Goal: Information Seeking & Learning: Learn about a topic

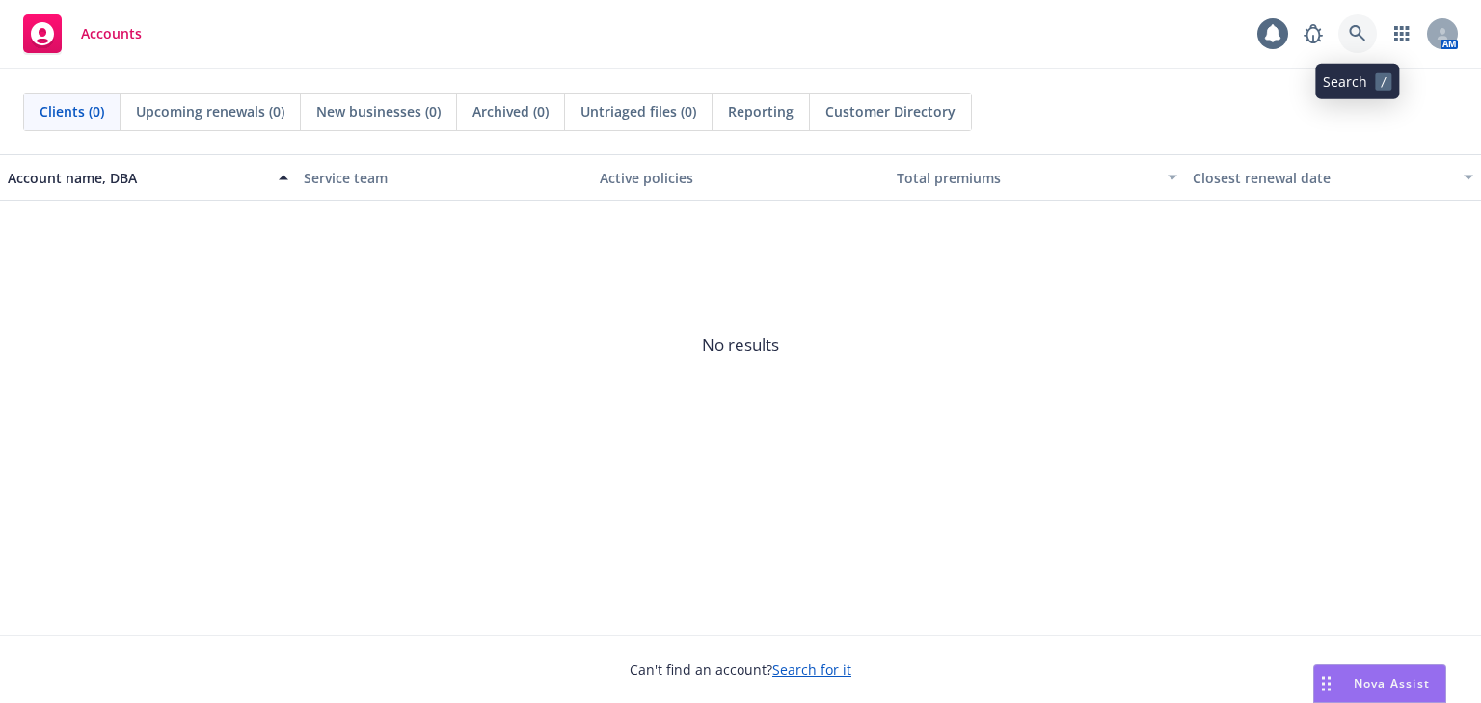
click at [1345, 26] on link at bounding box center [1358, 33] width 39 height 39
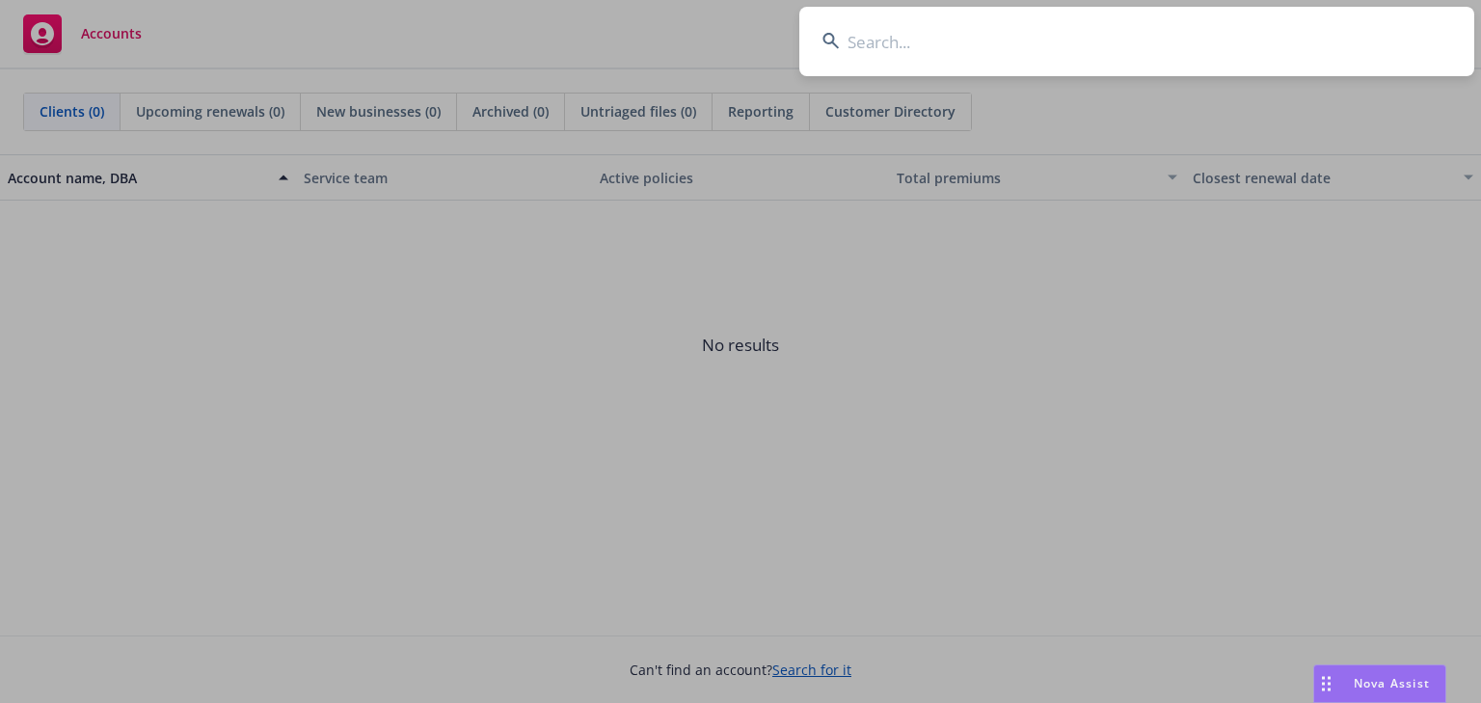
click at [924, 46] on input at bounding box center [1136, 41] width 675 height 69
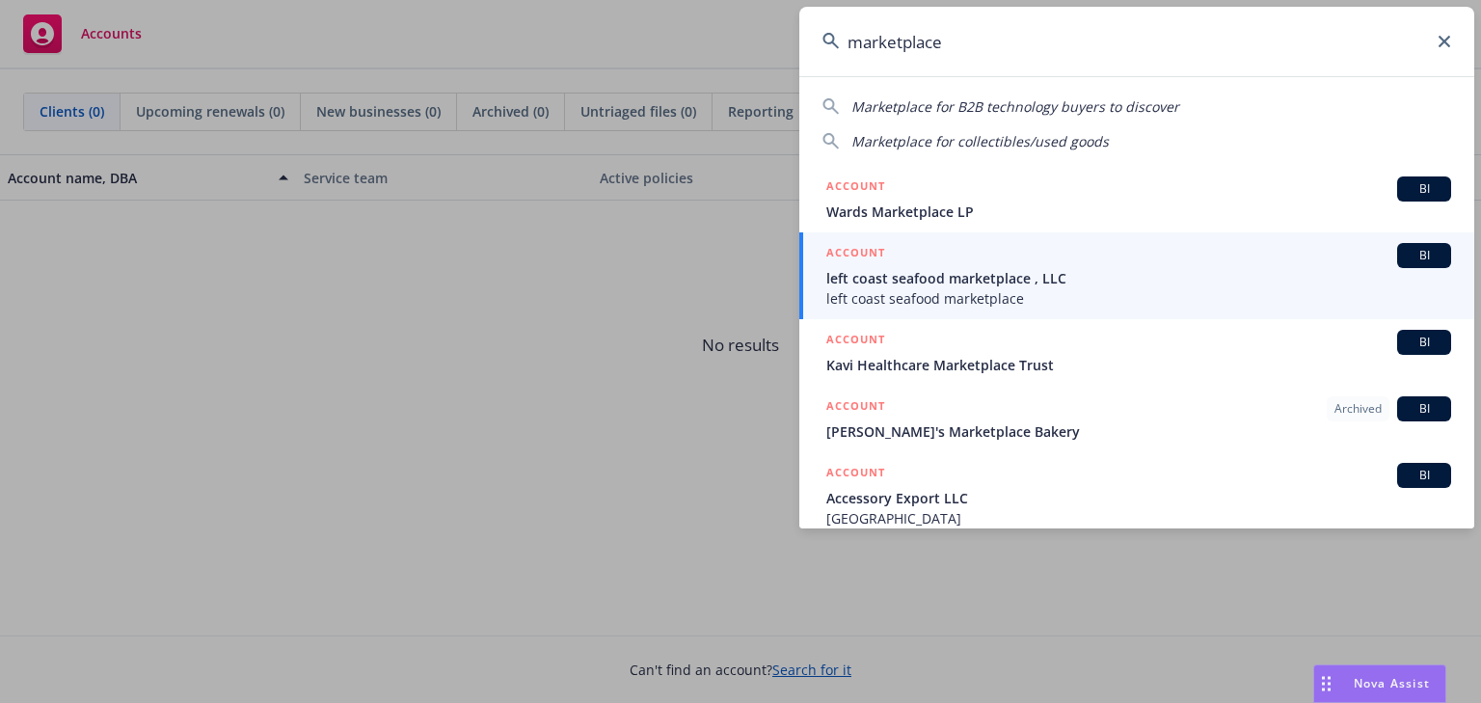
type input "marketplace"
click at [991, 47] on input "marketplace" at bounding box center [1136, 41] width 675 height 69
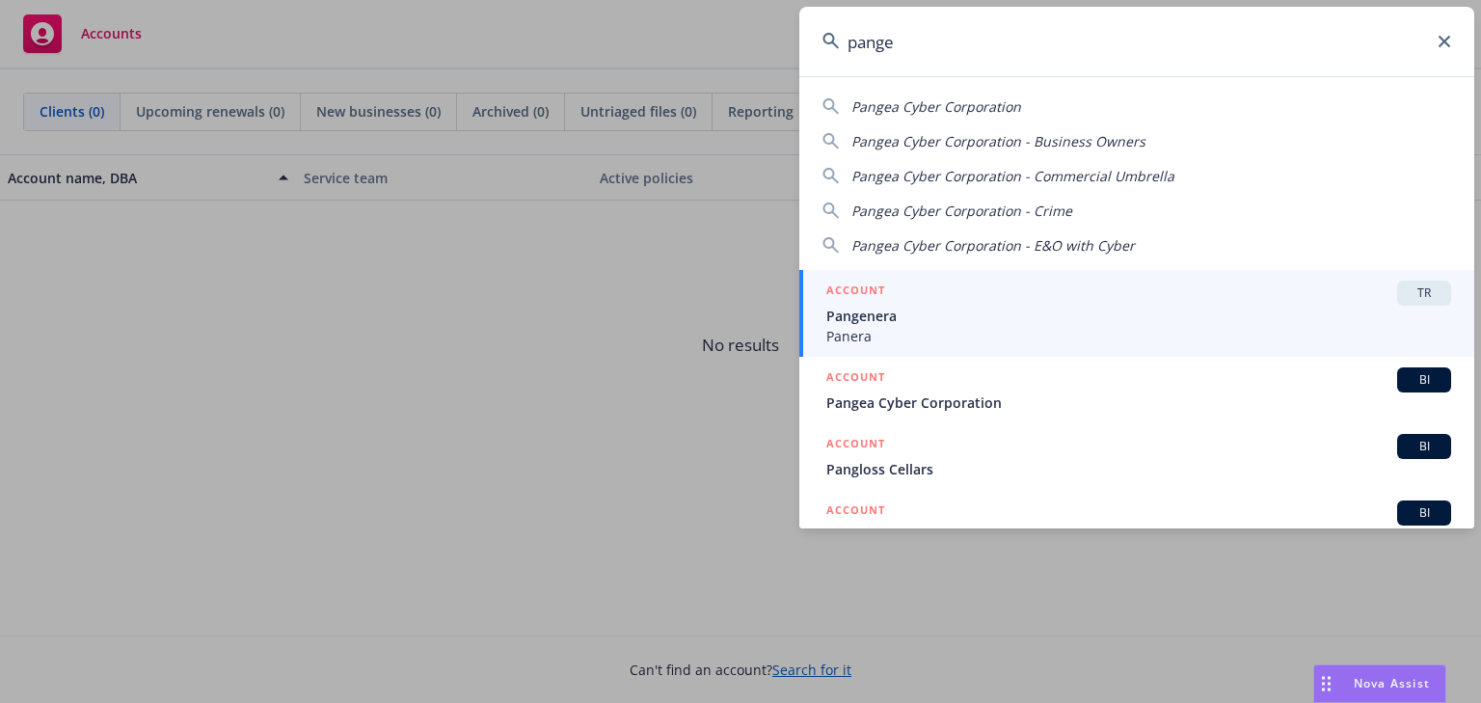
type input "pange"
click at [1161, 272] on link "ACCOUNT TR Pangenera Panera" at bounding box center [1136, 313] width 675 height 87
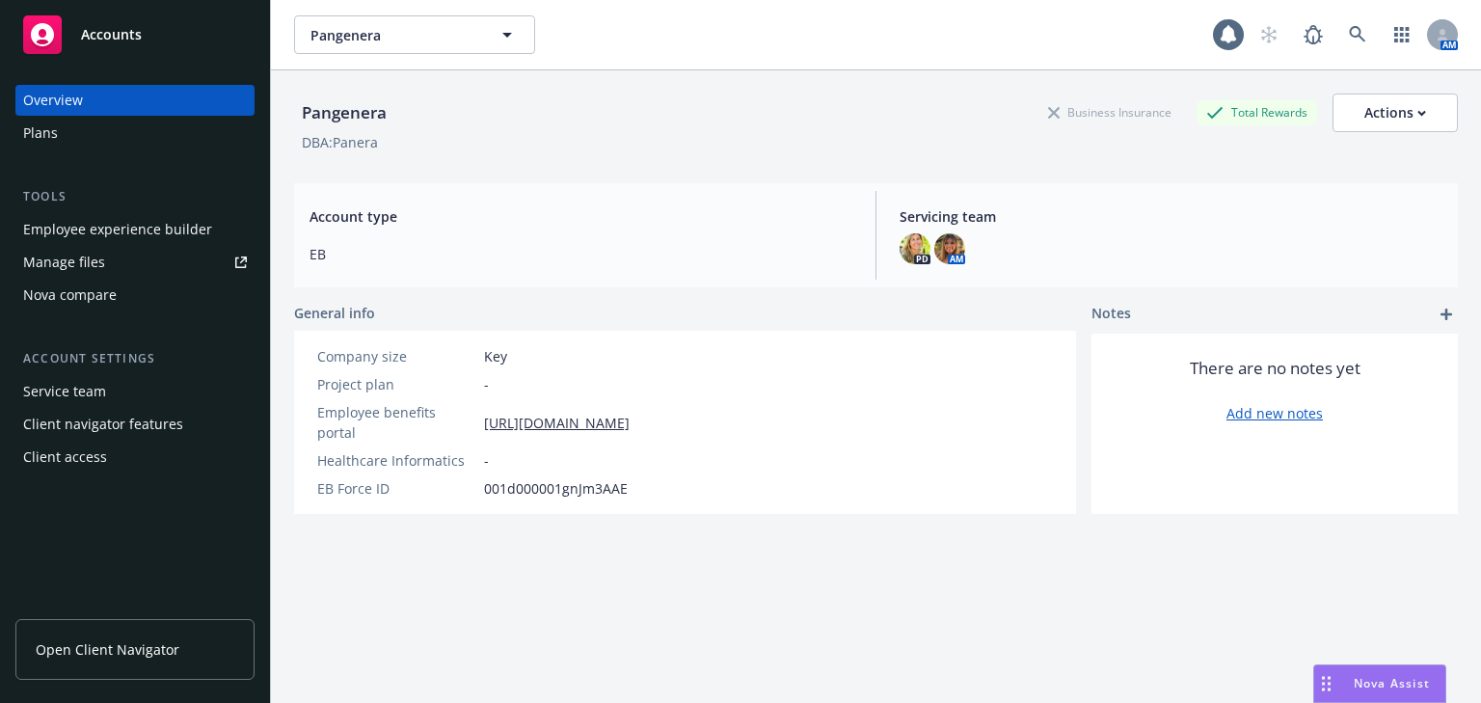
click at [102, 235] on div "Employee experience builder" at bounding box center [117, 229] width 189 height 31
click at [108, 258] on link "Manage files" at bounding box center [134, 262] width 239 height 31
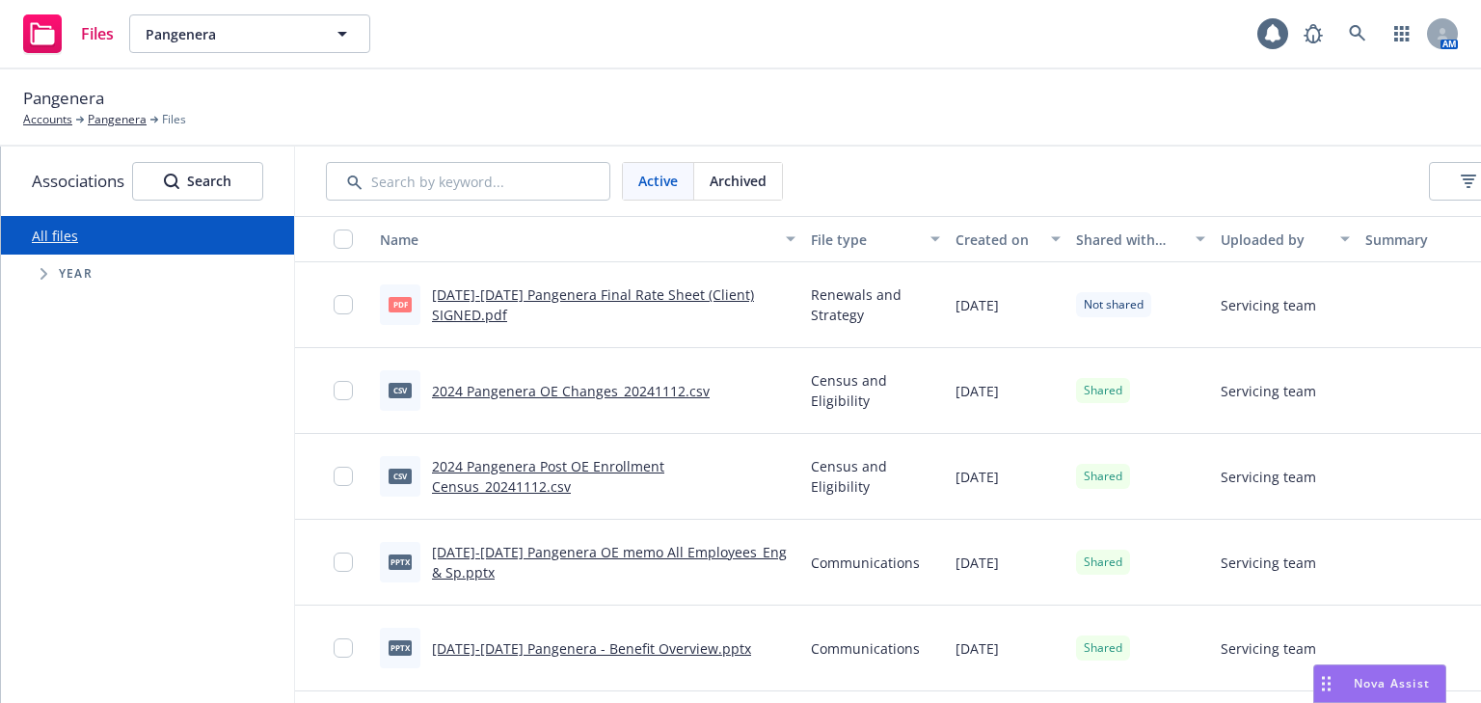
click at [83, 262] on div "Year" at bounding box center [157, 274] width 274 height 39
click at [79, 270] on span "Year" at bounding box center [76, 274] width 34 height 12
click at [37, 277] on span "Tree Example" at bounding box center [43, 273] width 31 height 31
click at [92, 496] on input "Tree Example" at bounding box center [92, 493] width 19 height 19
checkbox input "true"
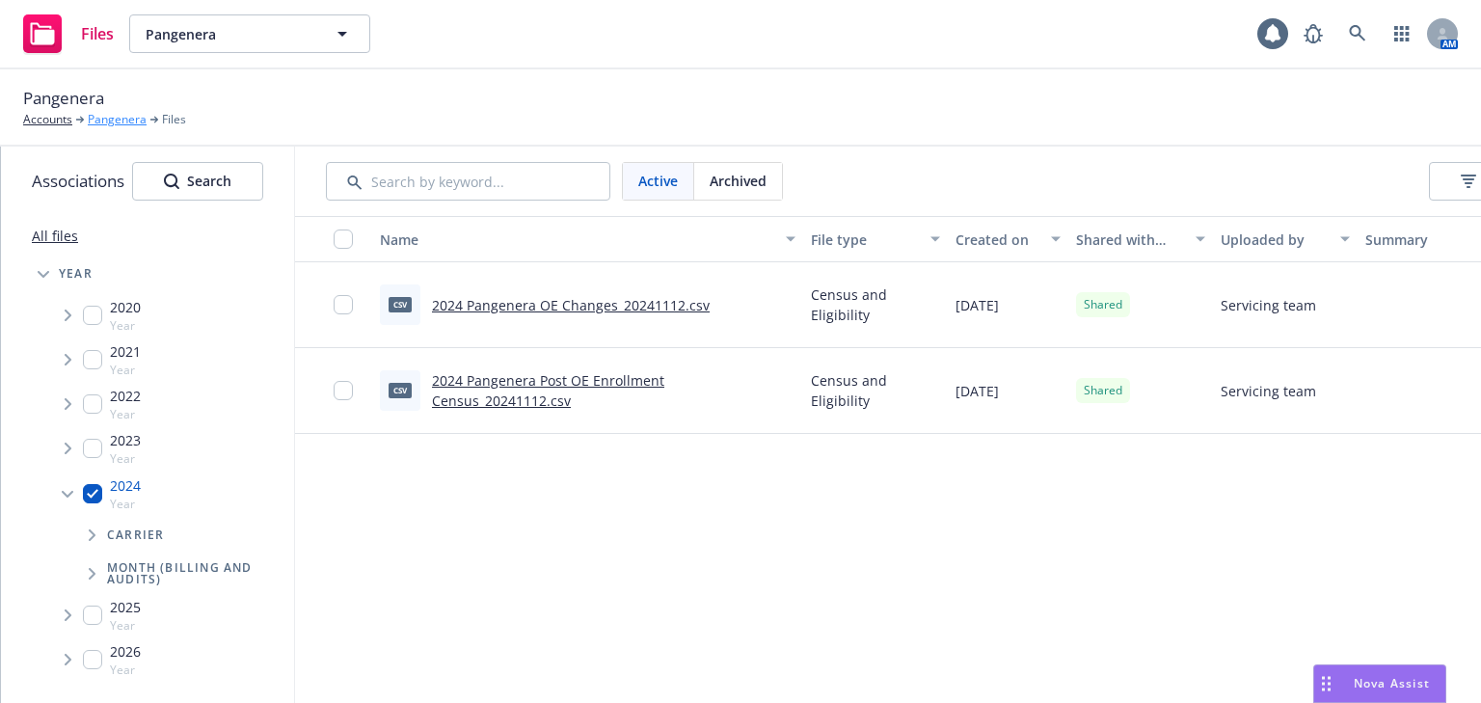
click at [123, 122] on link "Pangenera" at bounding box center [117, 119] width 59 height 17
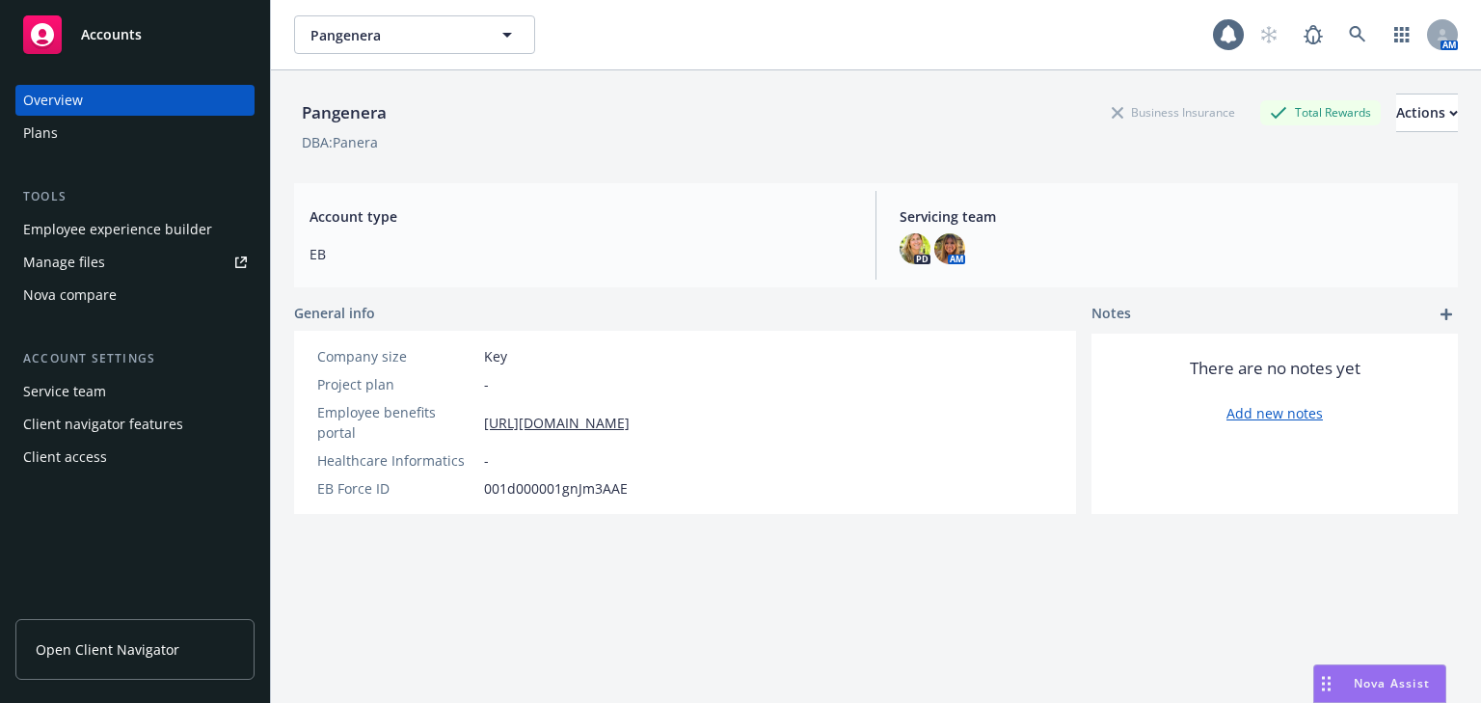
click at [40, 121] on div "Plans" at bounding box center [40, 133] width 35 height 31
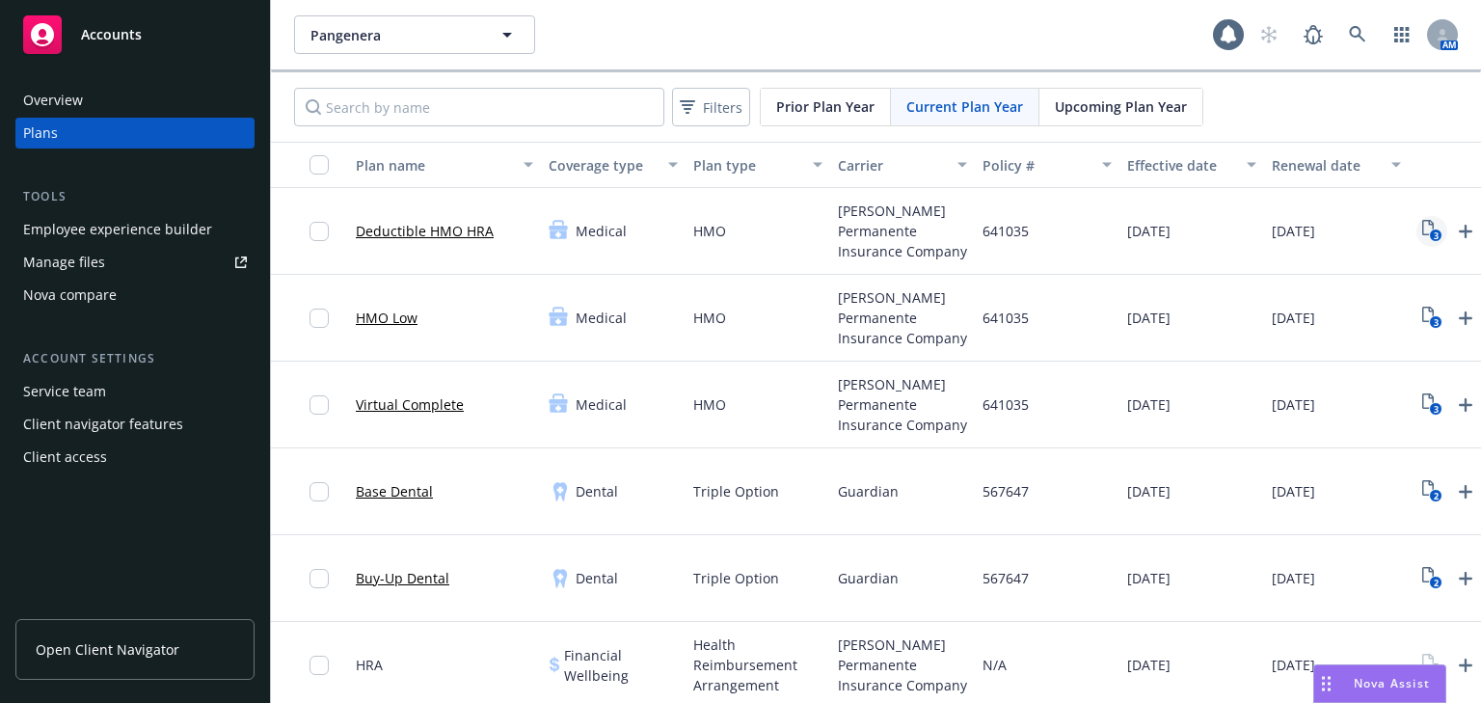
click at [1435, 233] on text "3" at bounding box center [1435, 236] width 5 height 13
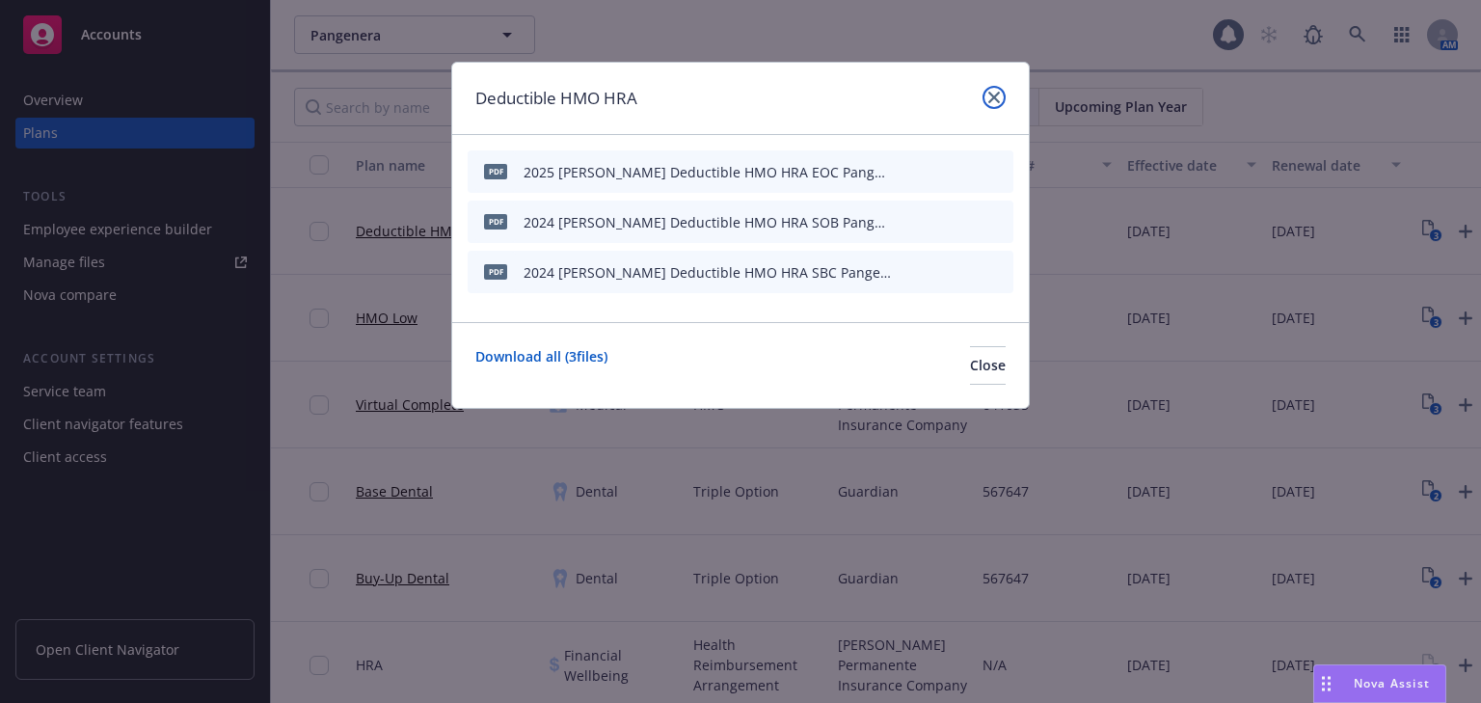
click at [1003, 93] on link "close" at bounding box center [994, 97] width 23 height 23
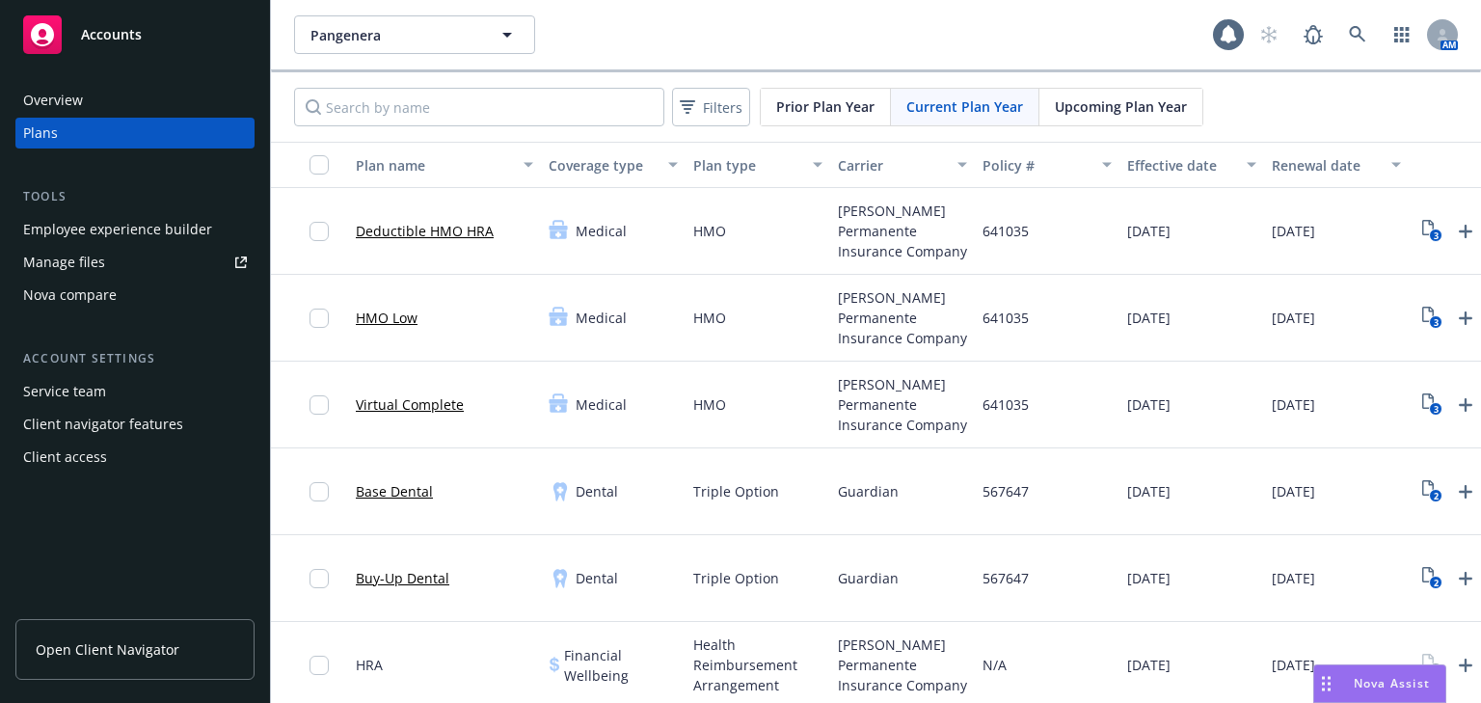
click at [96, 259] on div "Manage files" at bounding box center [64, 262] width 82 height 31
click at [71, 228] on div "Employee experience builder" at bounding box center [117, 229] width 189 height 31
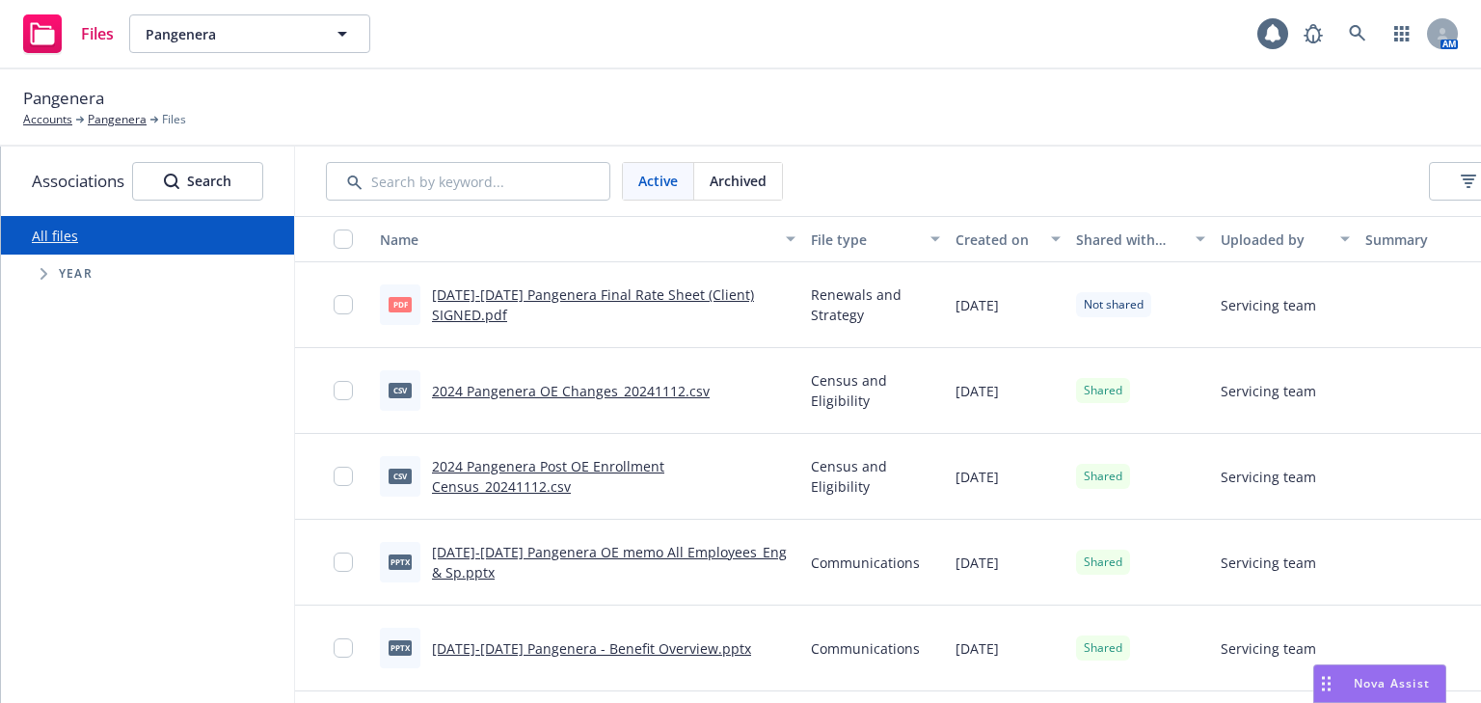
click at [77, 275] on span "Year" at bounding box center [76, 274] width 34 height 12
click at [46, 274] on icon "Tree Example" at bounding box center [44, 274] width 7 height 12
click at [97, 486] on input "Tree Example" at bounding box center [92, 493] width 19 height 19
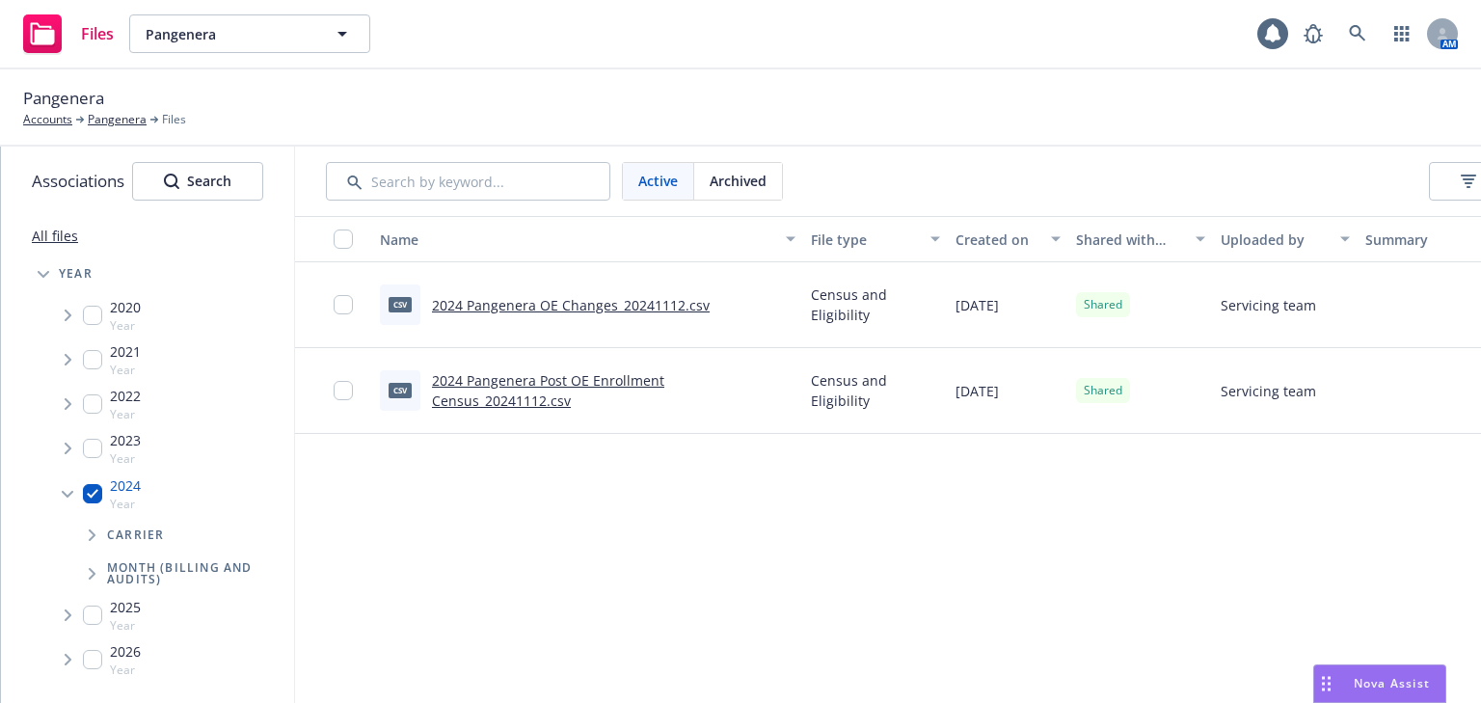
click at [714, 181] on span "Archived" at bounding box center [738, 181] width 57 height 20
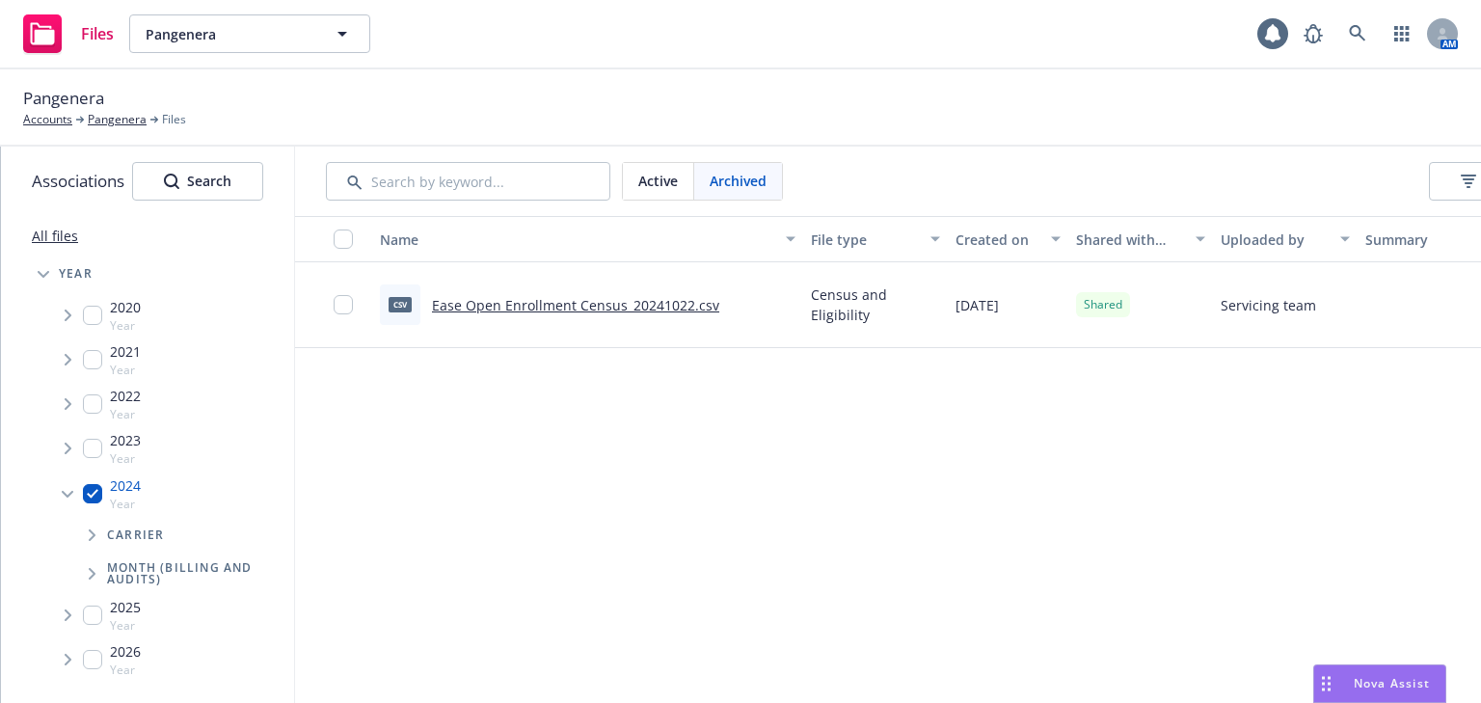
click at [663, 185] on span "Active" at bounding box center [658, 181] width 40 height 20
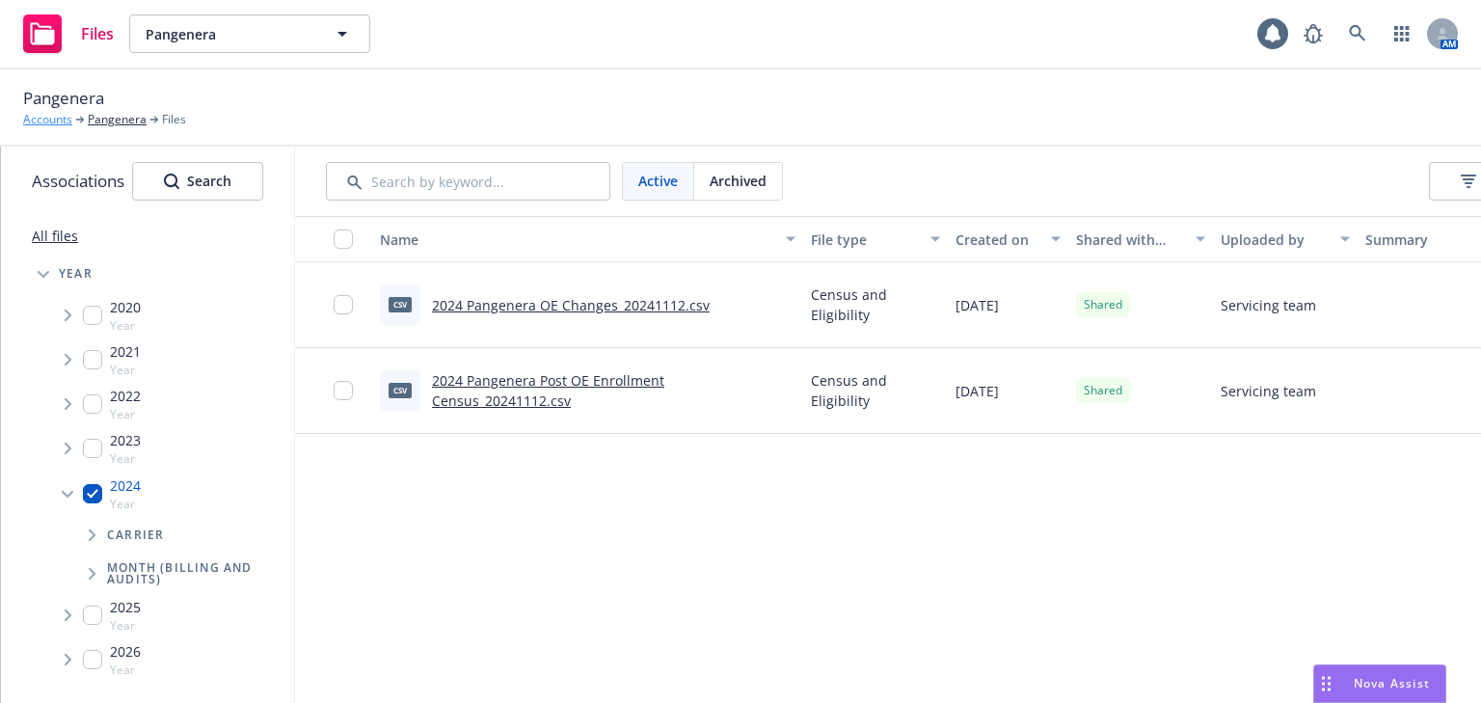
click at [62, 112] on link "Accounts" at bounding box center [47, 119] width 49 height 17
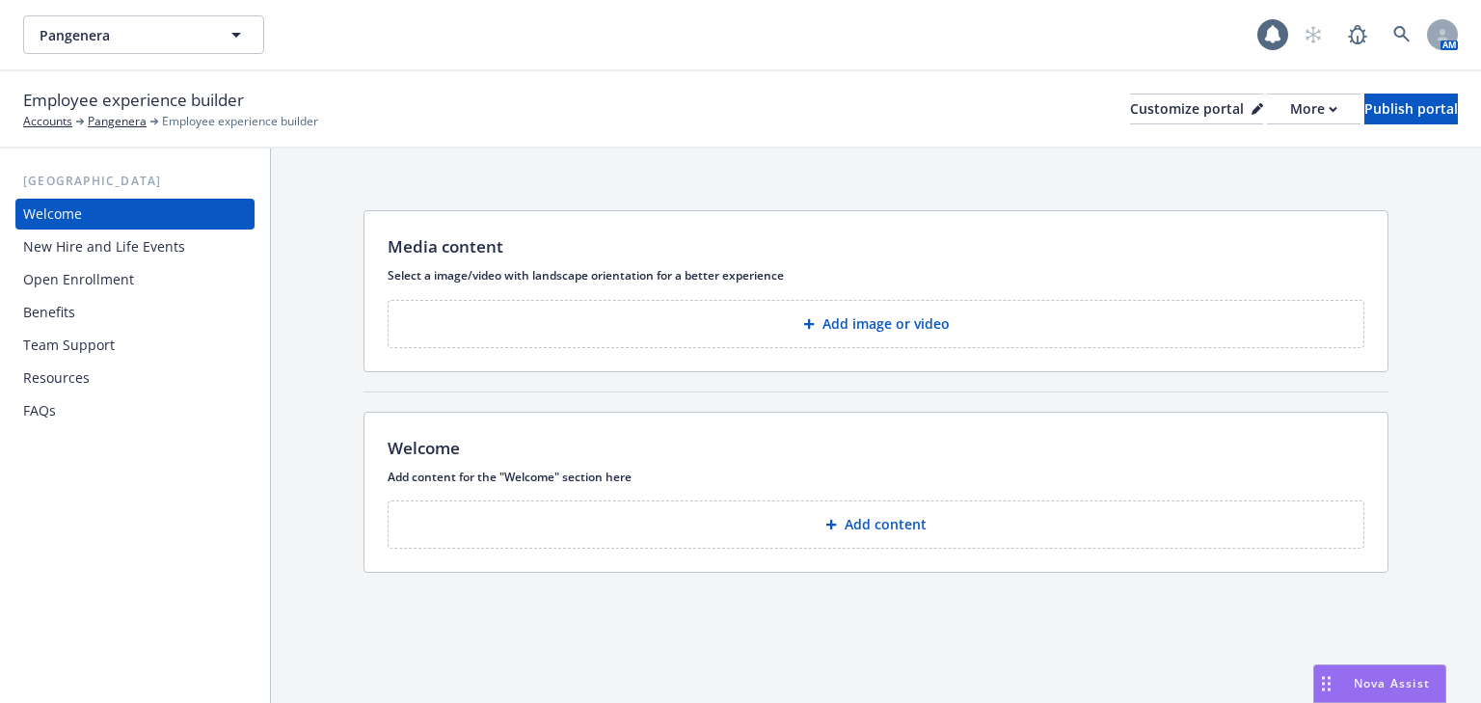
click at [77, 385] on div "Resources" at bounding box center [56, 378] width 67 height 31
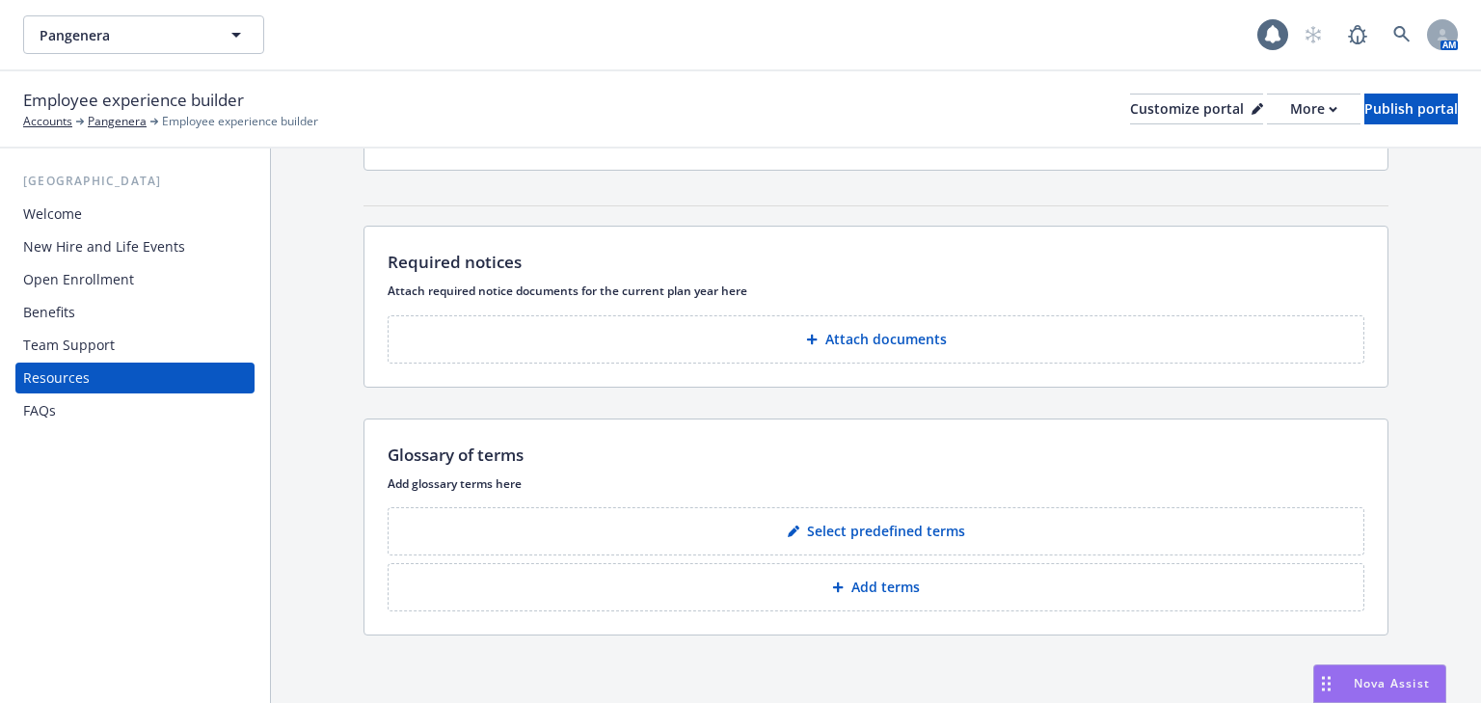
scroll to position [406, 0]
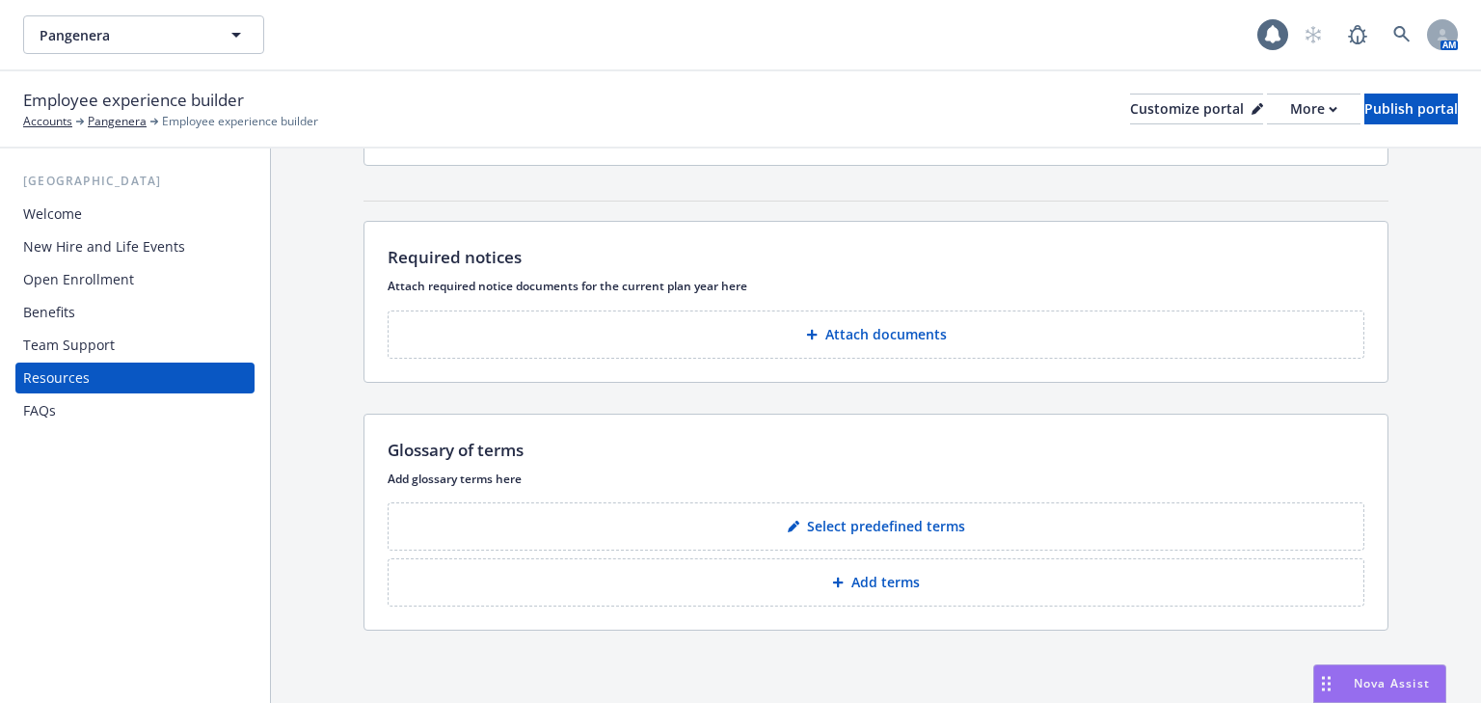
click at [56, 355] on div "Team Support" at bounding box center [69, 345] width 92 height 31
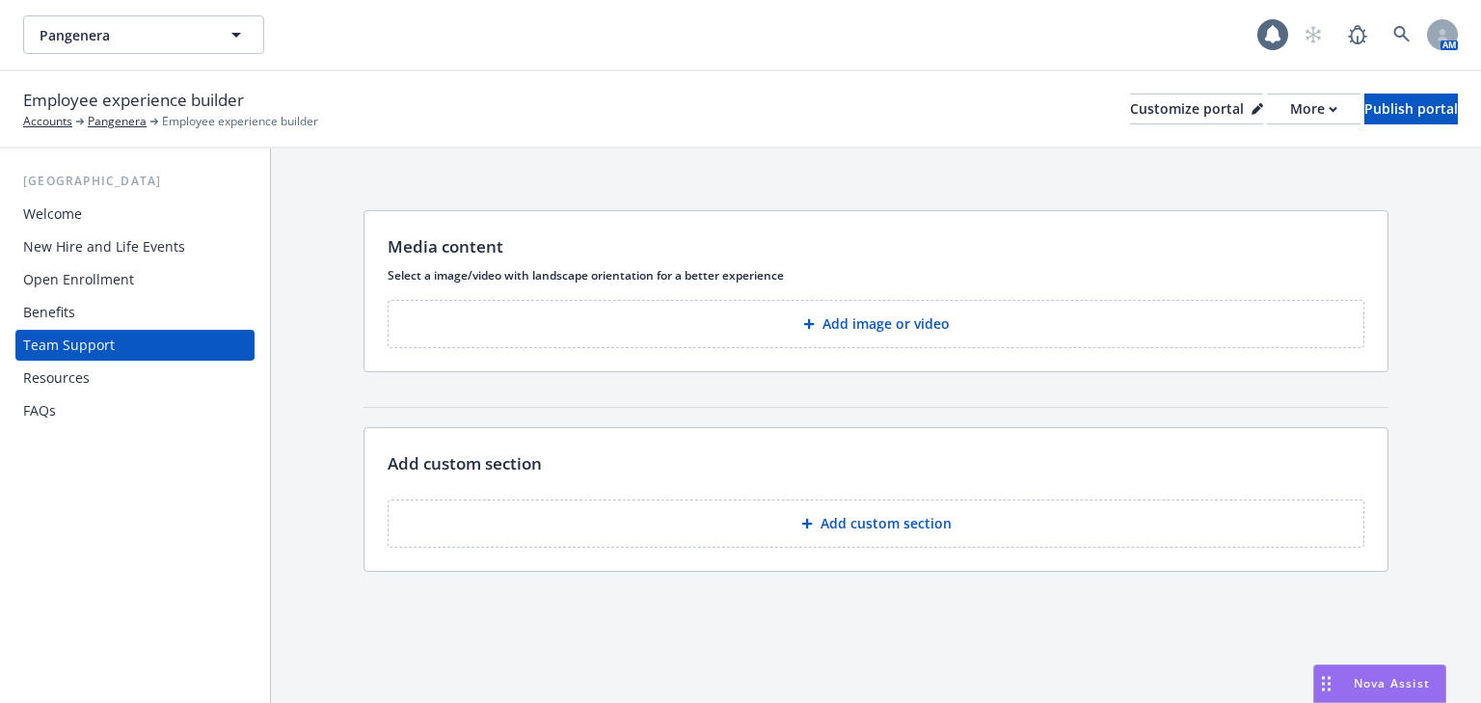
click at [81, 309] on div "Benefits" at bounding box center [135, 312] width 224 height 31
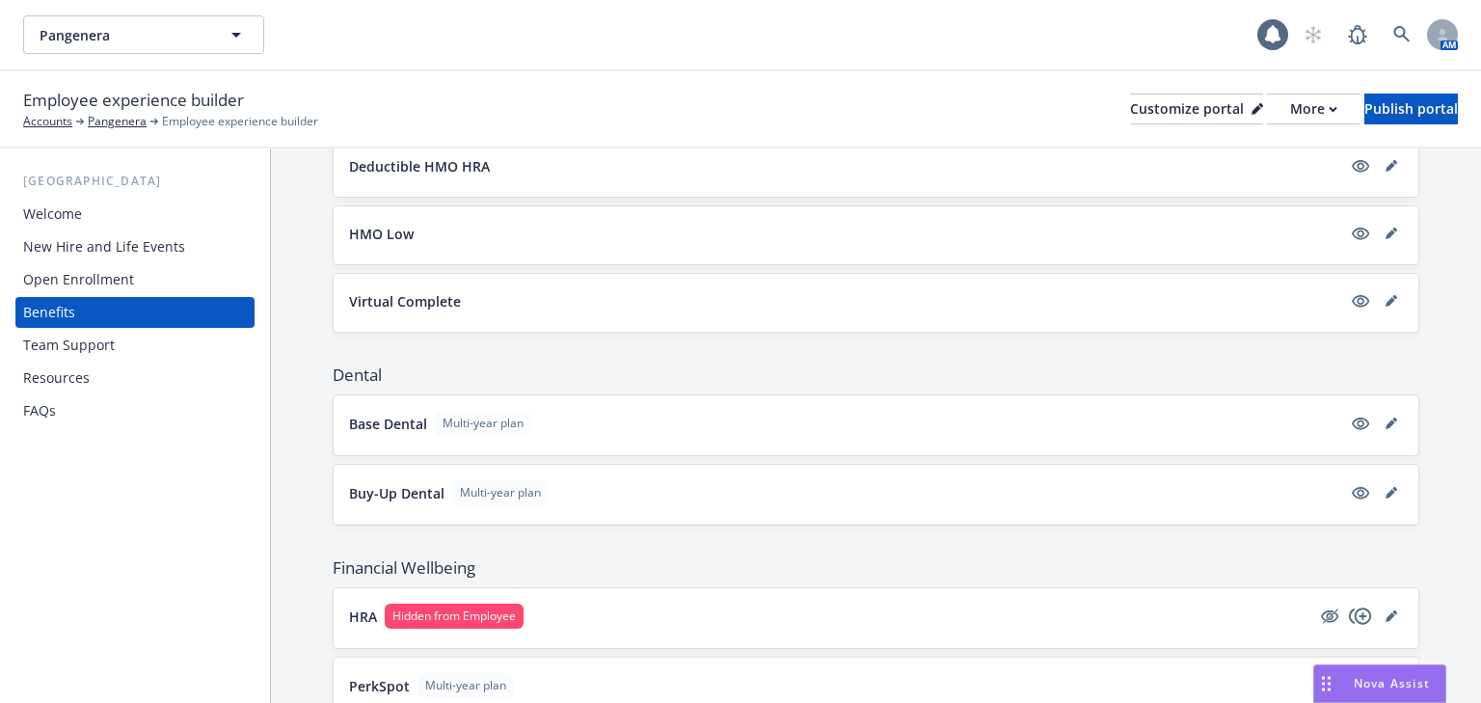
scroll to position [404, 0]
